Goal: Navigation & Orientation: Go to known website

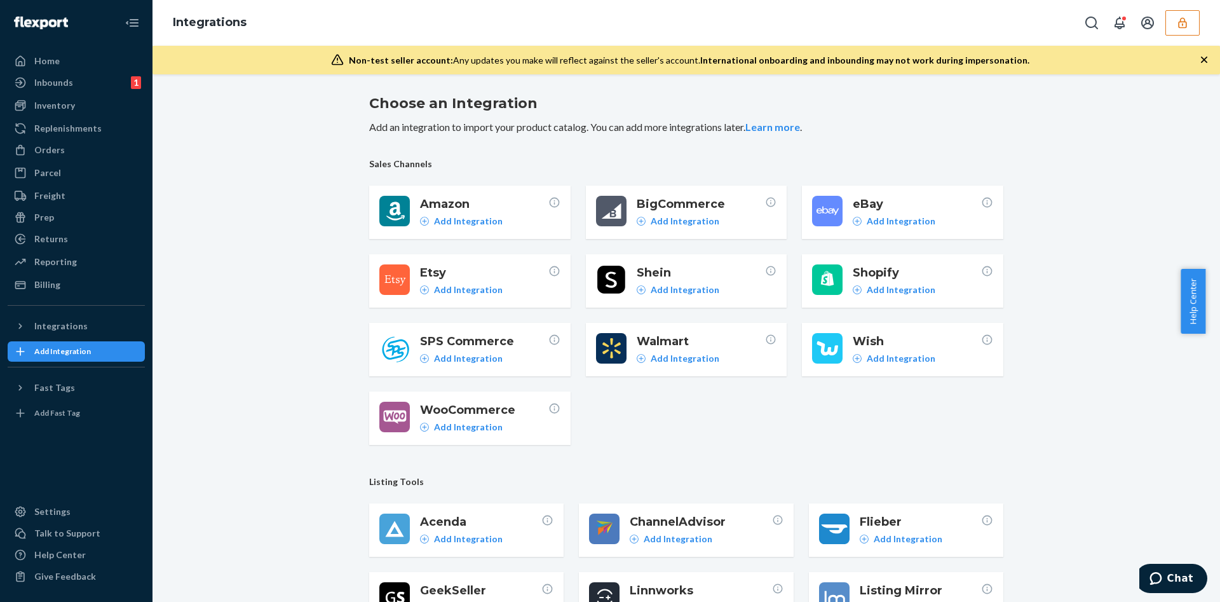
click at [1173, 13] on button "button" at bounding box center [1183, 22] width 34 height 25
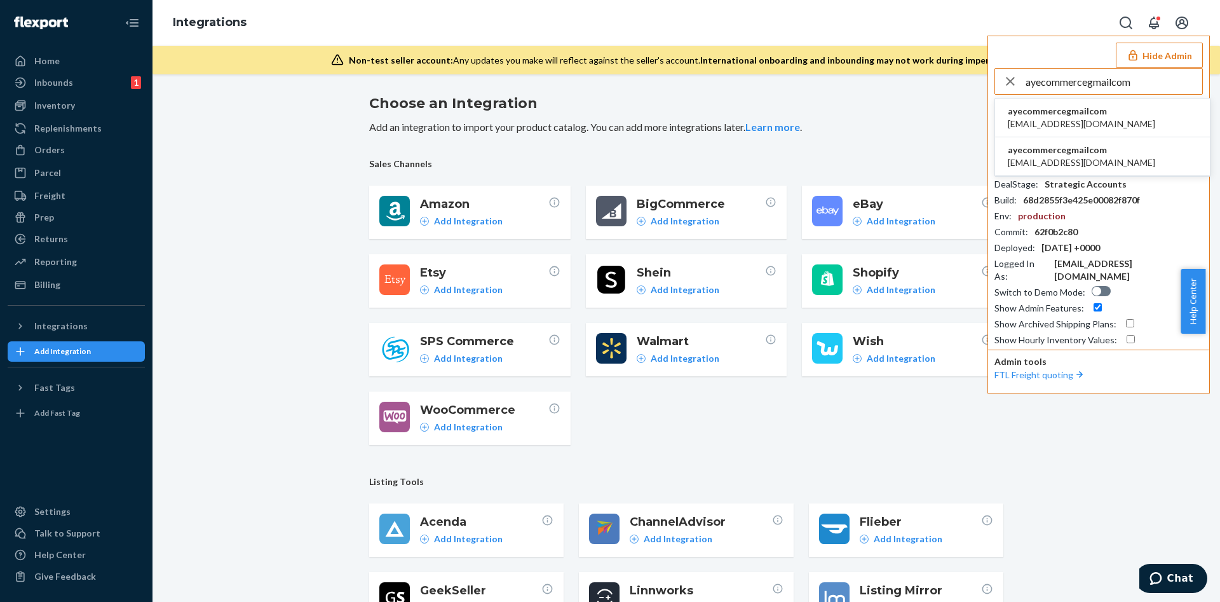
type input "ayecommercegmailcom"
click at [1011, 137] on li "ayecommercegmailcom support@blumene.com" at bounding box center [1102, 156] width 215 height 39
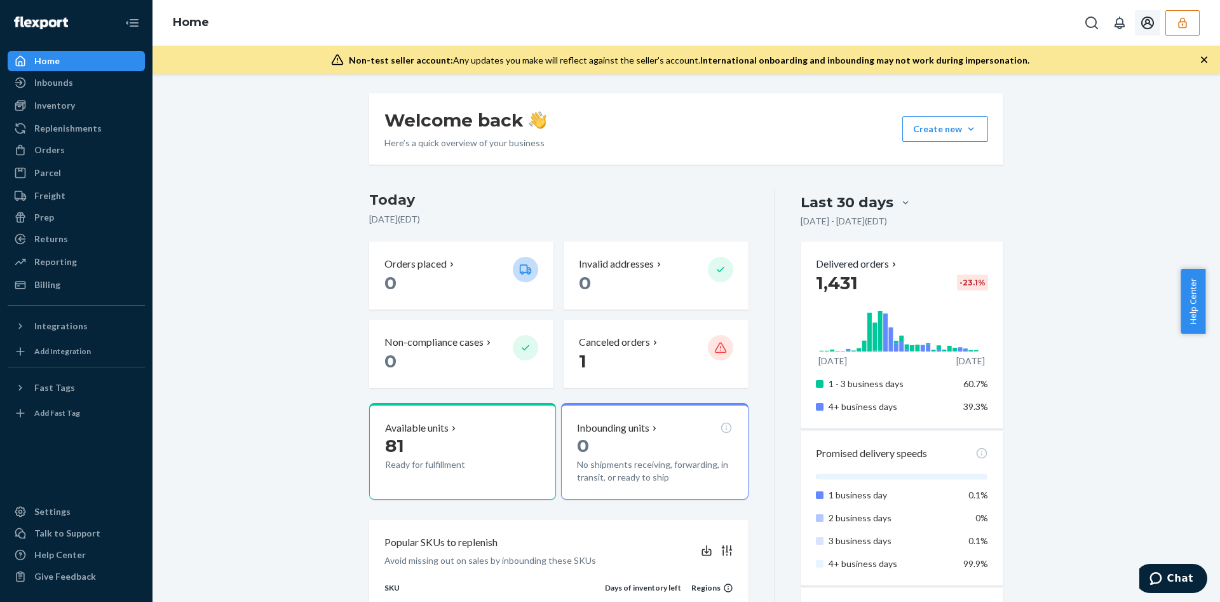
click at [1183, 34] on button "button" at bounding box center [1183, 22] width 34 height 25
